Goal: Information Seeking & Learning: Understand process/instructions

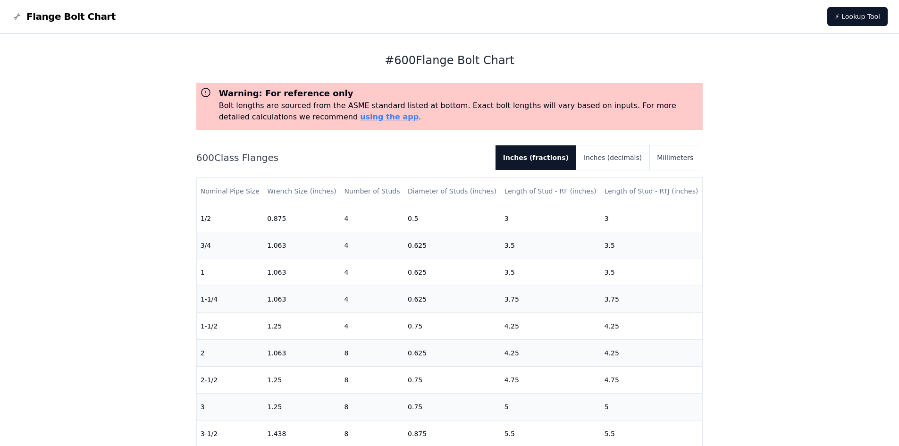
scroll to position [102, 0]
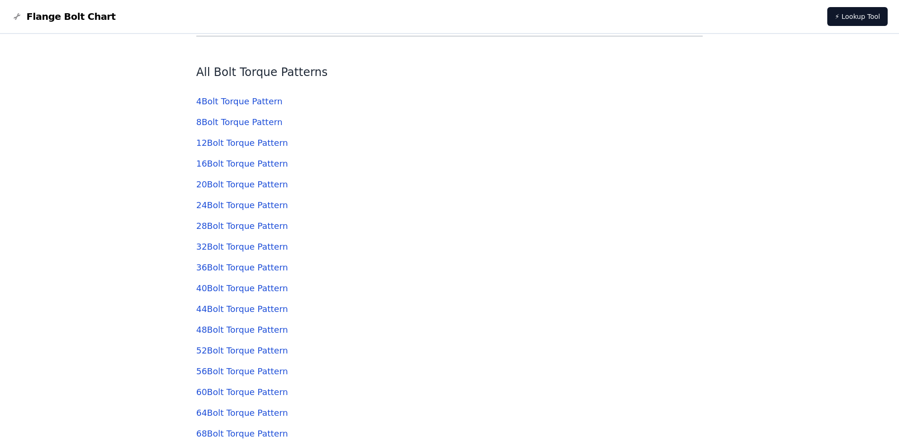
scroll to position [2921, 0]
click at [257, 99] on link "4 Bolt Torque Pattern" at bounding box center [239, 101] width 86 height 10
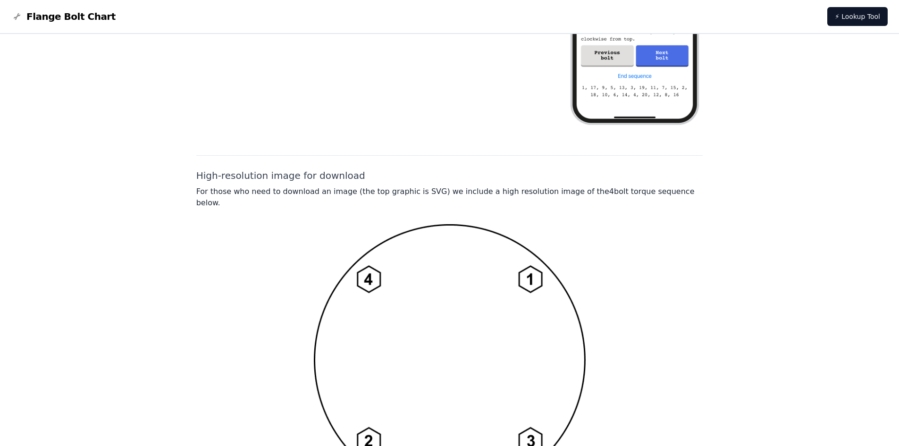
scroll to position [673, 0]
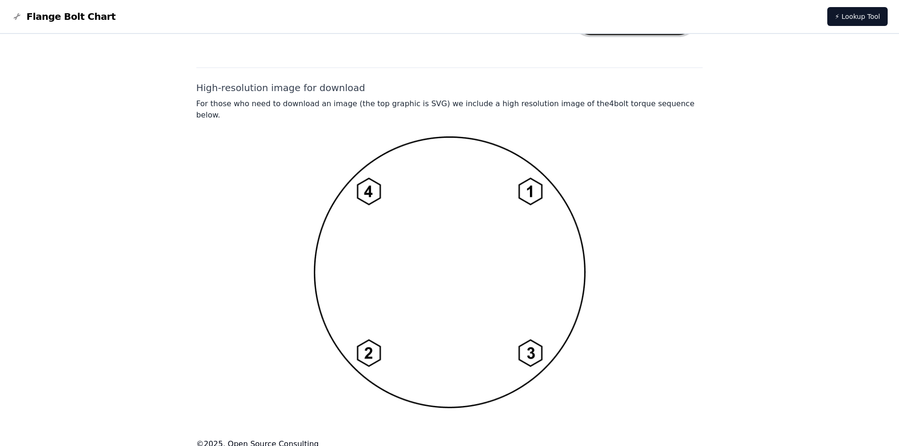
scroll to position [2921, 0]
